Goal: Information Seeking & Learning: Find specific page/section

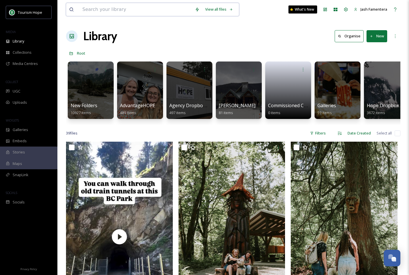
click at [130, 7] on input at bounding box center [136, 9] width 113 height 13
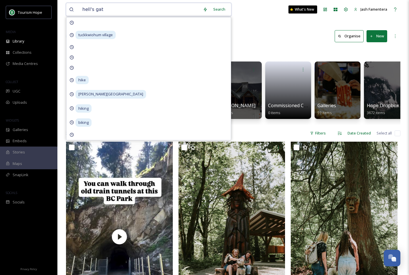
type input "hell's gate"
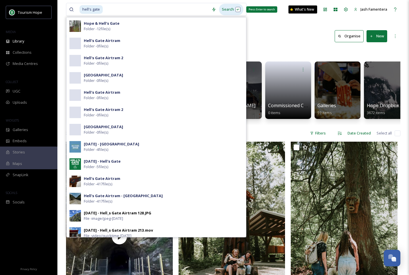
click at [228, 9] on div "Search Press Enter to search" at bounding box center [231, 9] width 24 height 11
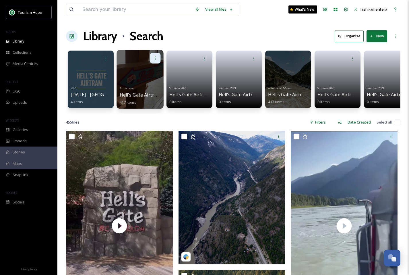
click at [154, 61] on div at bounding box center [155, 58] width 11 height 11
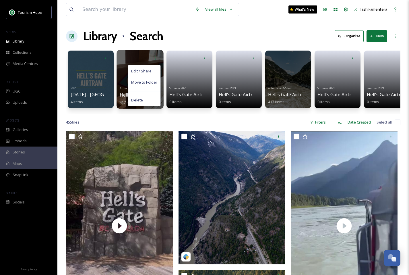
click at [133, 53] on div "Edit / Share Move to Folder Delete" at bounding box center [140, 58] width 41 height 11
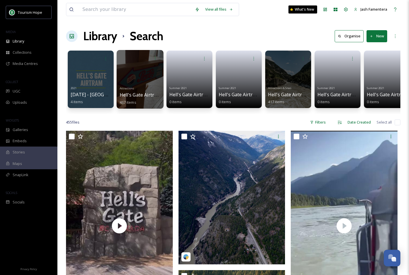
click at [135, 87] on div "Attractions Hell's Gate Airtram 417 items" at bounding box center [140, 94] width 41 height 21
click at [136, 79] on div at bounding box center [140, 79] width 47 height 59
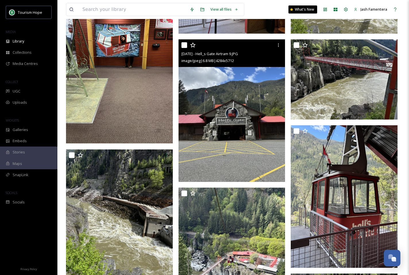
scroll to position [359, 0]
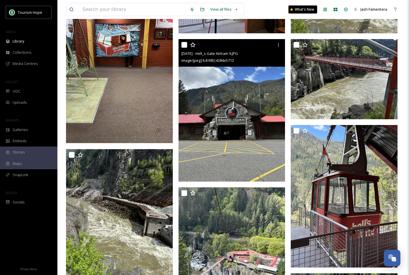
click at [267, 90] on img at bounding box center [232, 110] width 107 height 142
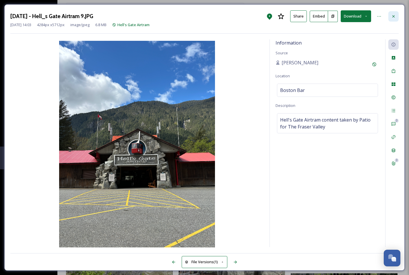
click at [392, 20] on div at bounding box center [393, 16] width 10 height 10
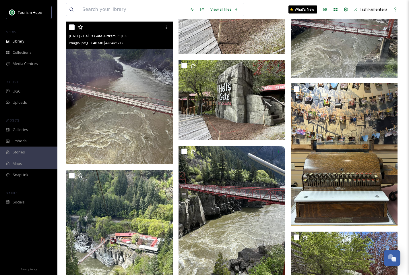
scroll to position [778, 0]
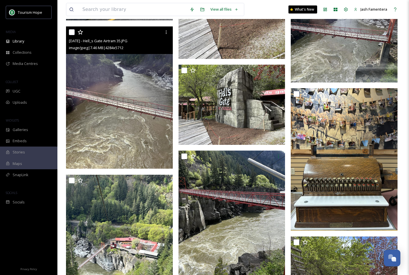
click at [113, 117] on img at bounding box center [119, 97] width 107 height 142
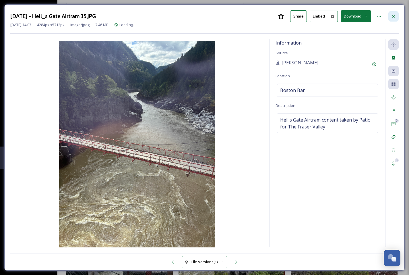
click at [391, 14] on icon at bounding box center [393, 16] width 5 height 5
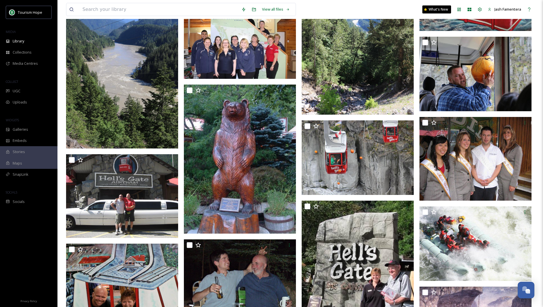
scroll to position [9571, 0]
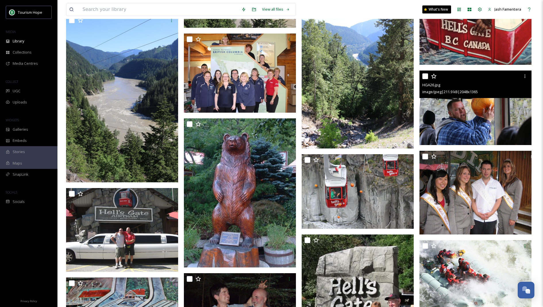
click at [409, 104] on img at bounding box center [475, 108] width 112 height 75
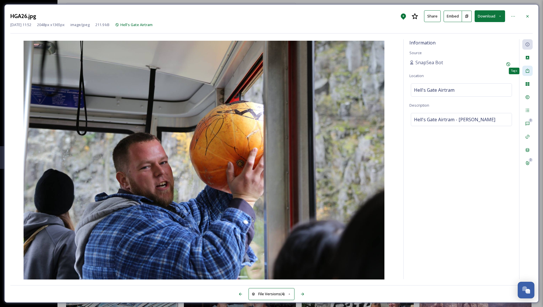
click at [409, 69] on icon at bounding box center [526, 71] width 3 height 4
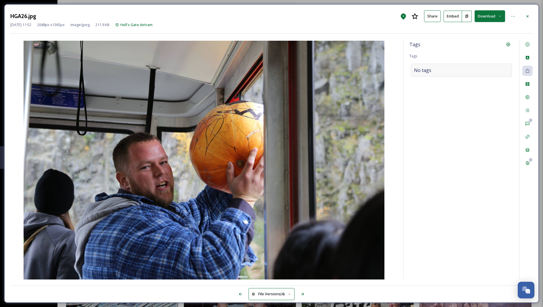
click at [409, 64] on div "No tags" at bounding box center [461, 70] width 101 height 13
type input "pumpkin"
type input "pumpkin drop"
click at [409, 20] on div at bounding box center [527, 16] width 10 height 10
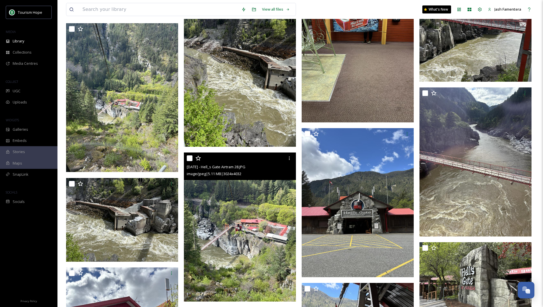
scroll to position [256, 0]
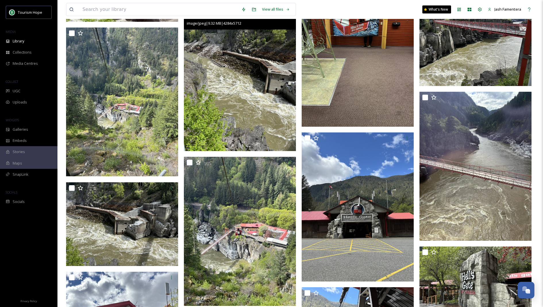
click at [225, 122] on img at bounding box center [240, 76] width 112 height 149
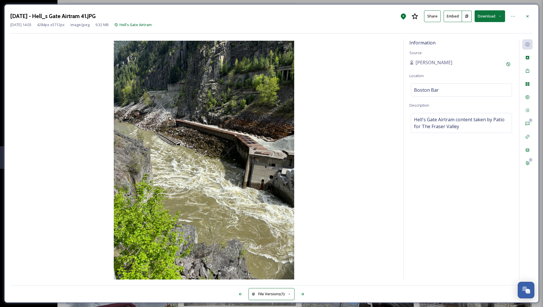
click at [409, 19] on button "Download" at bounding box center [489, 16] width 30 height 12
click at [409, 39] on span "Download Large (1500 x 2000)" at bounding box center [472, 40] width 51 height 5
click at [409, 20] on div at bounding box center [527, 16] width 10 height 10
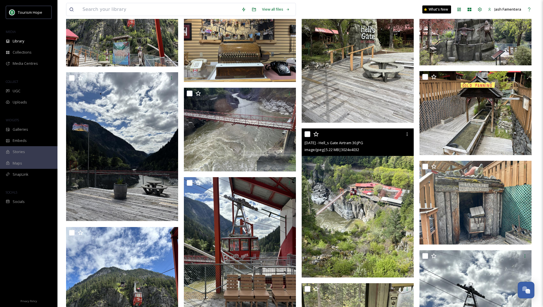
scroll to position [1019, 0]
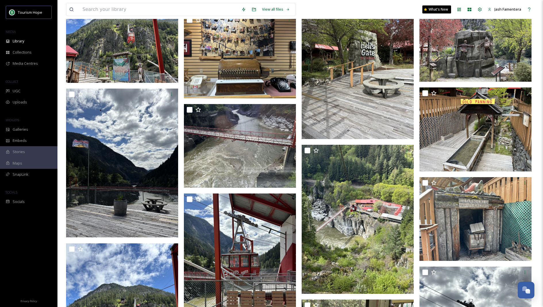
click at [362, 100] on img at bounding box center [357, 64] width 112 height 149
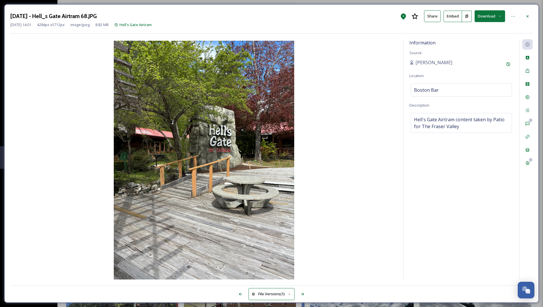
click at [409, 16] on button "Download" at bounding box center [489, 16] width 30 height 12
click at [409, 40] on span "Download Large (1500 x 2000)" at bounding box center [472, 40] width 51 height 5
click at [409, 15] on icon at bounding box center [527, 16] width 5 height 5
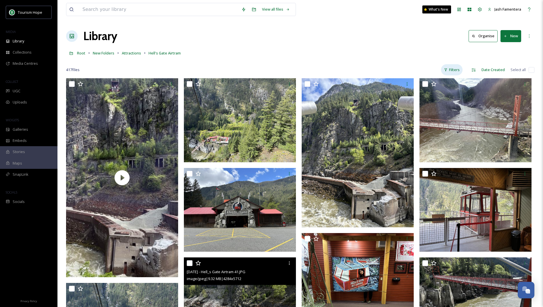
click at [409, 68] on icon at bounding box center [446, 70] width 4 height 4
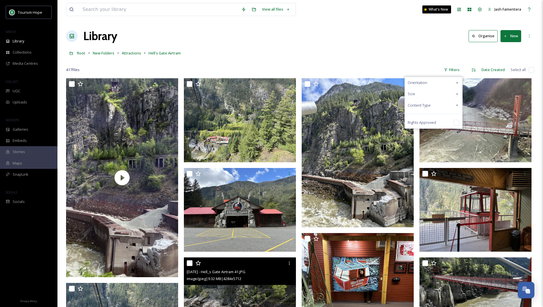
click at [409, 101] on div "Content Type" at bounding box center [433, 105] width 57 height 11
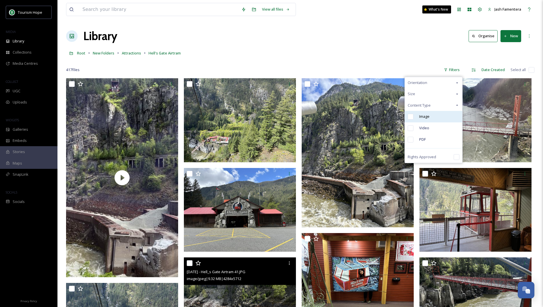
click at [409, 121] on div "Image" at bounding box center [433, 116] width 57 height 11
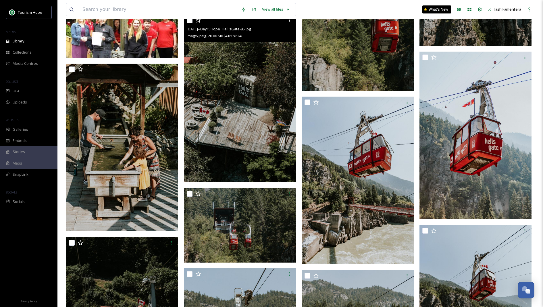
scroll to position [4305, 0]
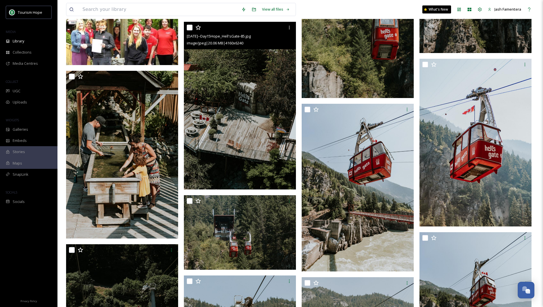
click at [232, 117] on img at bounding box center [240, 106] width 112 height 168
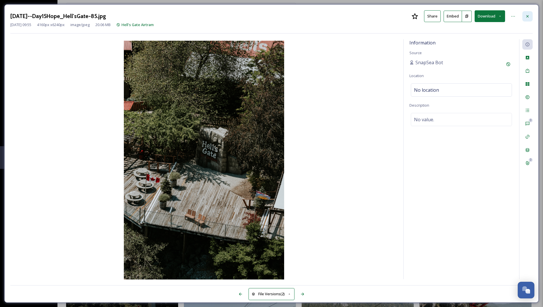
click at [409, 16] on icon at bounding box center [527, 16] width 2 height 2
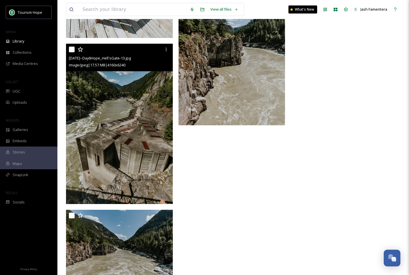
scroll to position [12454, 0]
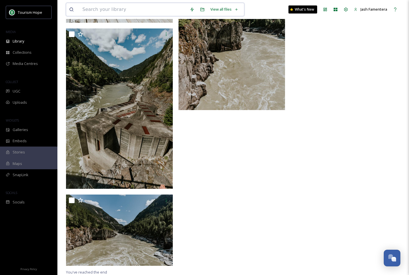
click at [165, 10] on input at bounding box center [133, 9] width 107 height 13
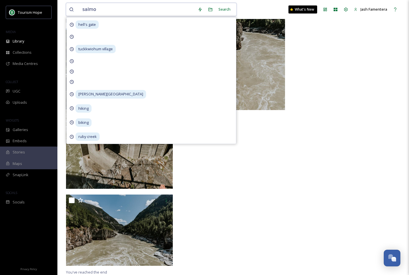
type input "salmon"
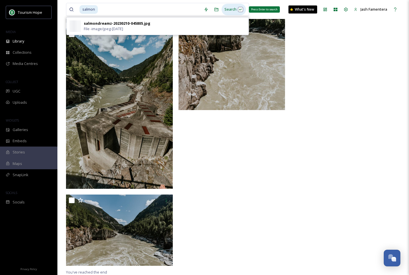
click at [229, 9] on div "Search Press Enter to search" at bounding box center [234, 9] width 24 height 11
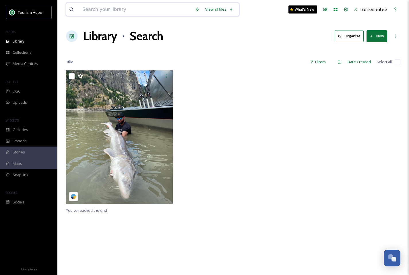
click at [126, 9] on input at bounding box center [136, 9] width 113 height 13
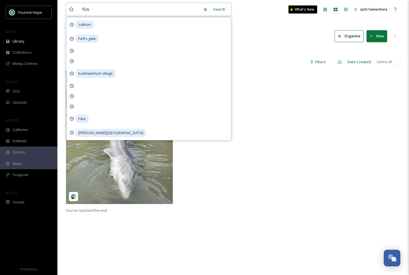
type input "fush"
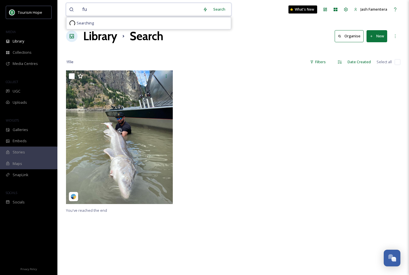
type input "f"
type input "fish"
click at [216, 11] on div "Search Press Enter to search" at bounding box center [226, 9] width 24 height 11
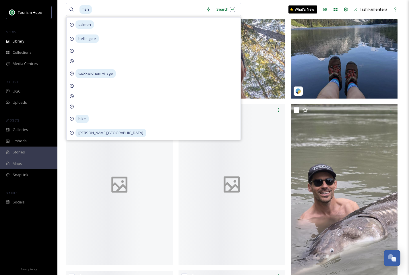
scroll to position [570, 0]
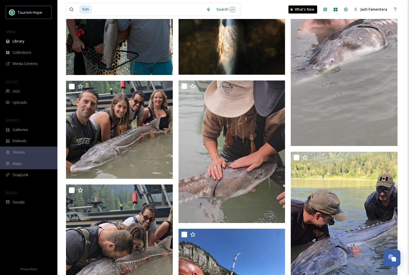
scroll to position [514, 0]
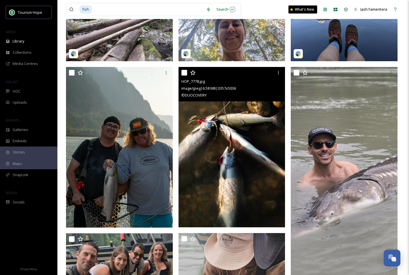
click at [221, 159] on img at bounding box center [232, 147] width 107 height 160
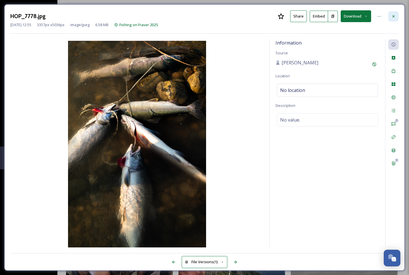
click at [393, 20] on div at bounding box center [393, 16] width 10 height 10
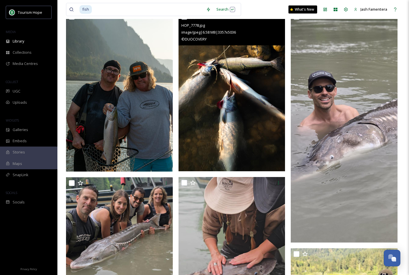
scroll to position [550, 0]
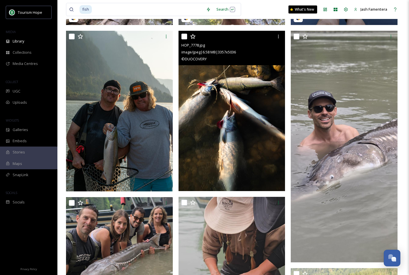
click at [222, 136] on img at bounding box center [232, 111] width 107 height 160
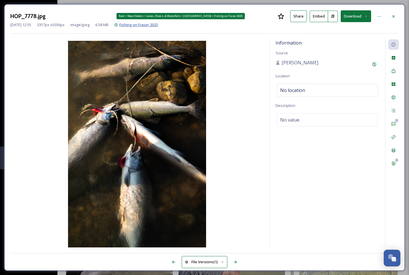
click at [158, 26] on span "Fishing on Fraser 2025" at bounding box center [138, 24] width 38 height 5
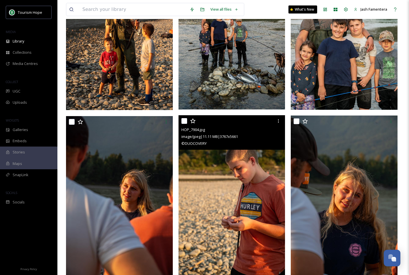
scroll to position [1296, 0]
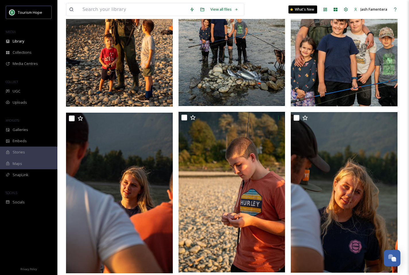
click at [230, 78] on img at bounding box center [232, 26] width 107 height 160
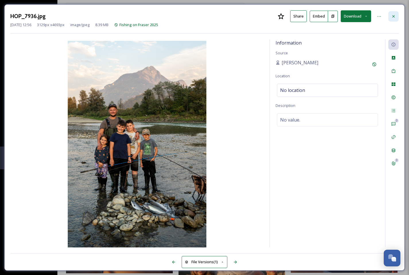
click at [390, 17] on div at bounding box center [393, 16] width 10 height 10
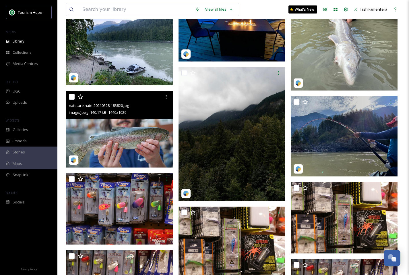
scroll to position [1849, 0]
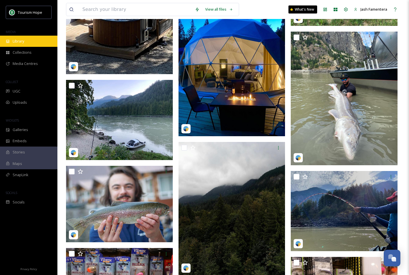
click at [27, 45] on div "Library" at bounding box center [28, 41] width 57 height 11
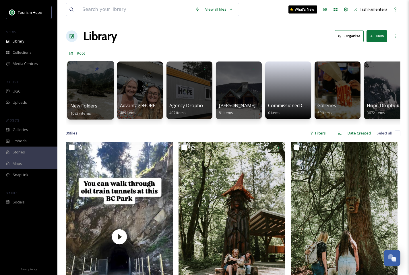
click at [88, 91] on div at bounding box center [90, 90] width 47 height 59
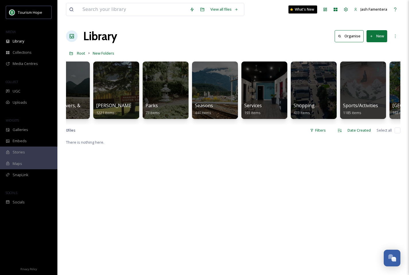
scroll to position [0, 652]
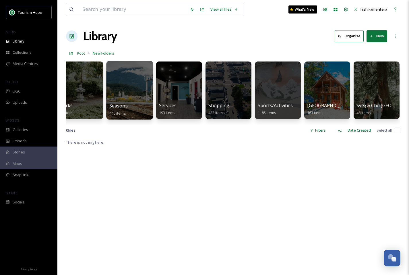
click at [131, 93] on div at bounding box center [129, 90] width 47 height 59
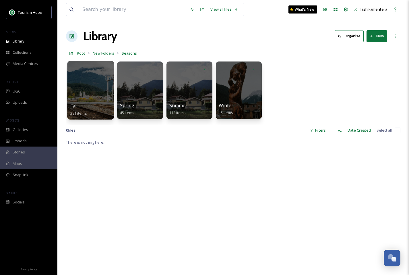
click at [78, 91] on div at bounding box center [90, 90] width 47 height 59
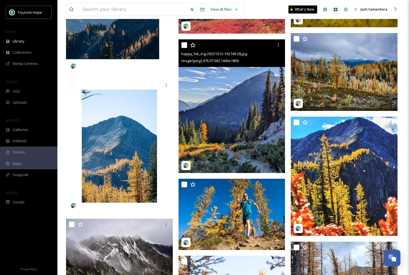
scroll to position [7092, 0]
